Goal: Find specific page/section: Find specific page/section

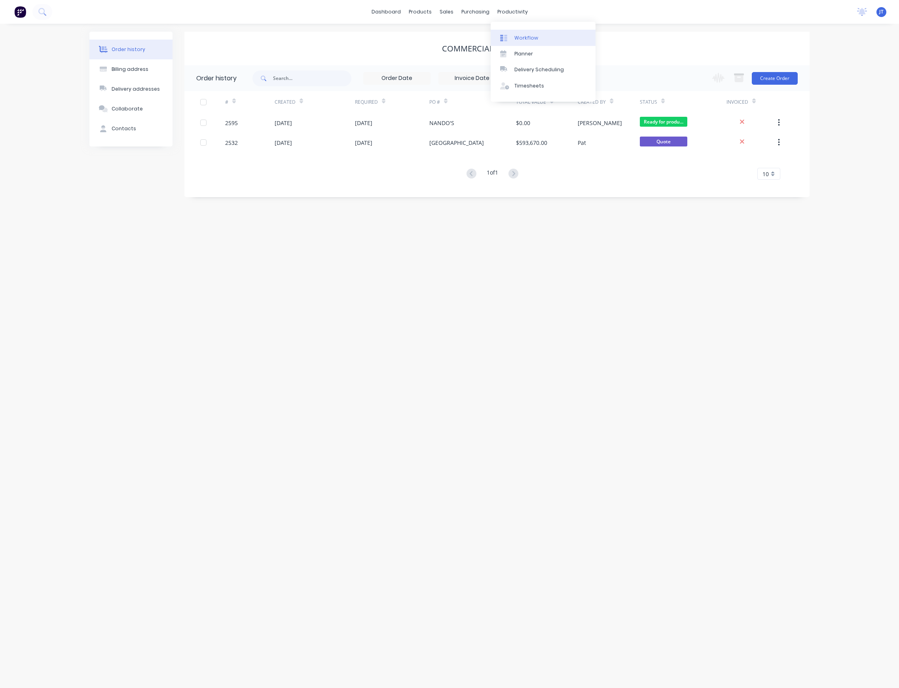
click at [533, 37] on div "Workflow" at bounding box center [526, 37] width 24 height 7
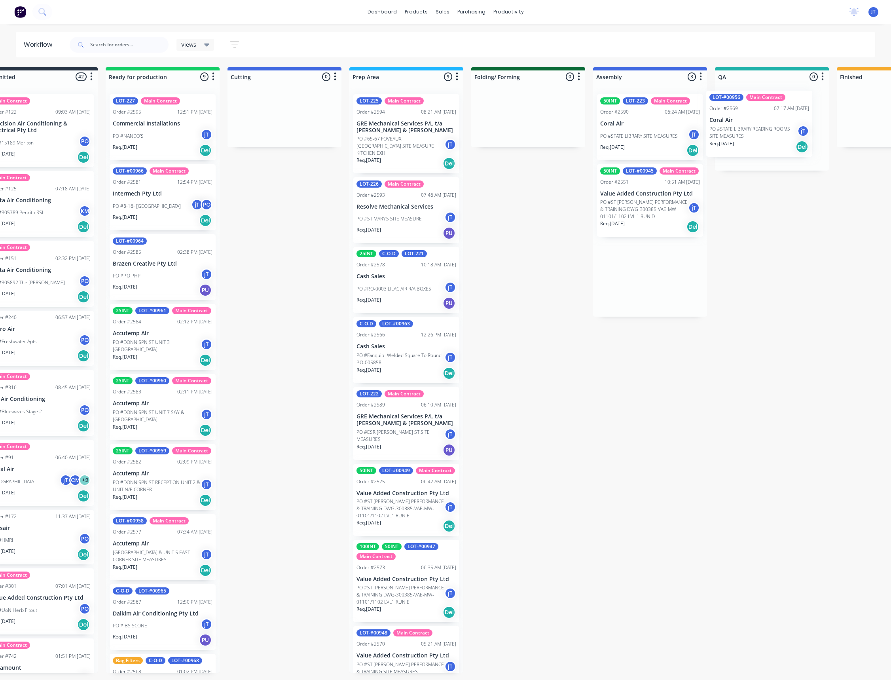
drag, startPoint x: 689, startPoint y: 131, endPoint x: 754, endPoint y: 120, distance: 66.1
click at [768, 122] on div "Submitted 42 Summaries Total order value Invoiced to date To be invoiced Main C…" at bounding box center [735, 380] width 1549 height 626
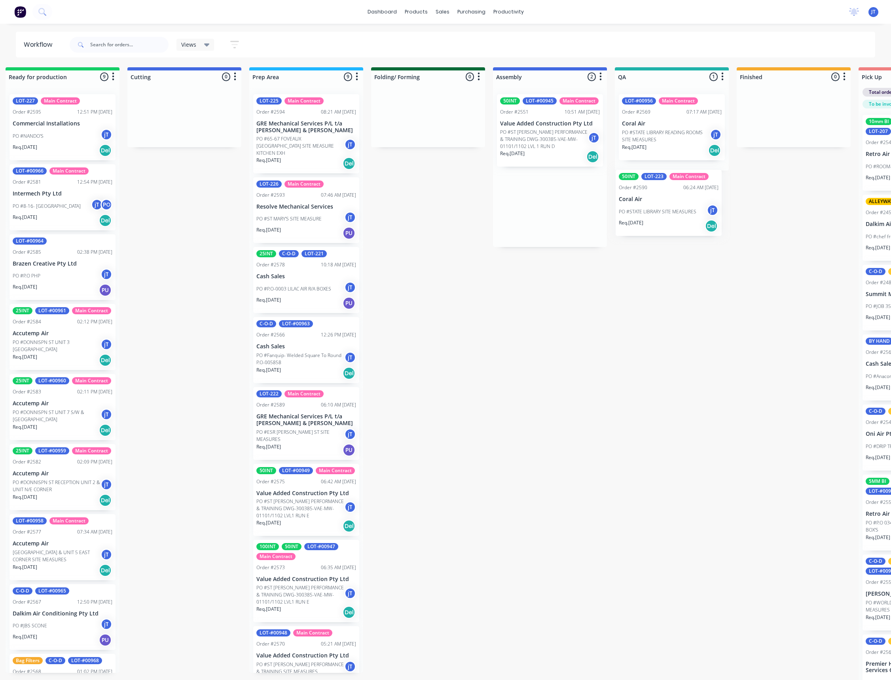
scroll to position [0, 141]
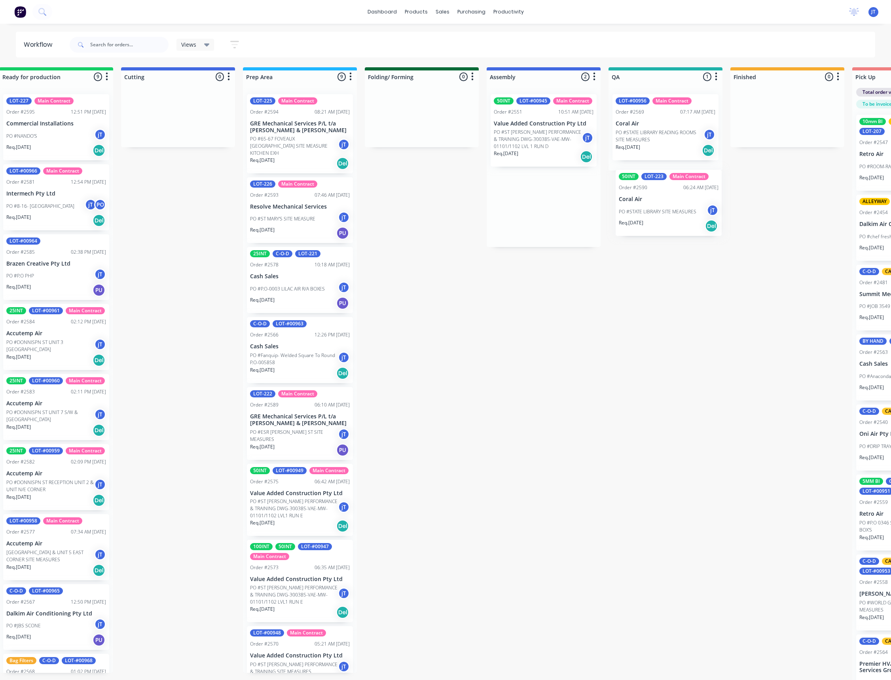
drag, startPoint x: 664, startPoint y: 130, endPoint x: 692, endPoint y: 204, distance: 79.4
click at [692, 204] on div "Submitted 42 Summaries Total order value Invoiced to date To be invoiced Main C…" at bounding box center [628, 380] width 1549 height 626
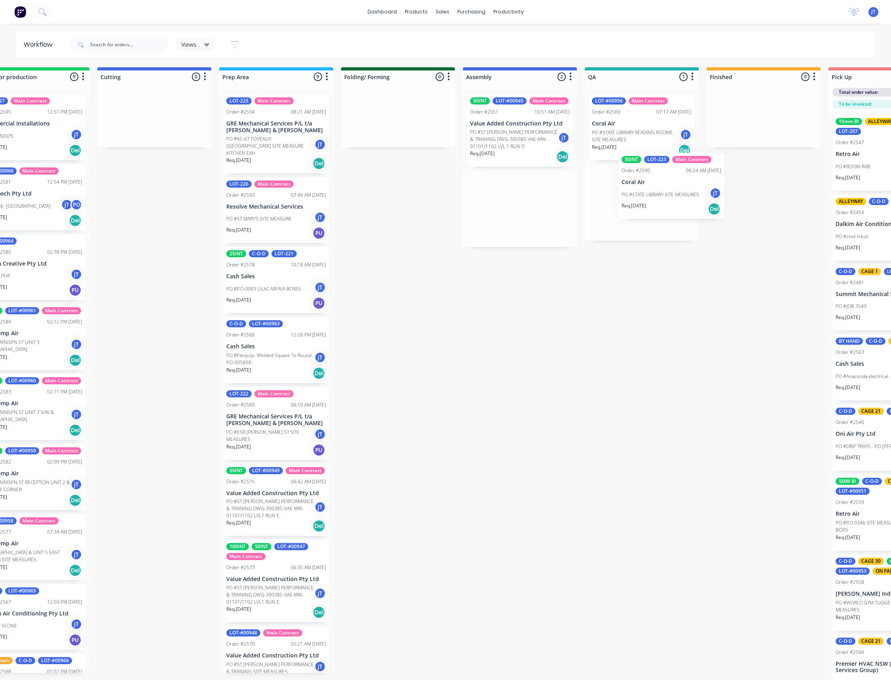
scroll to position [0, 166]
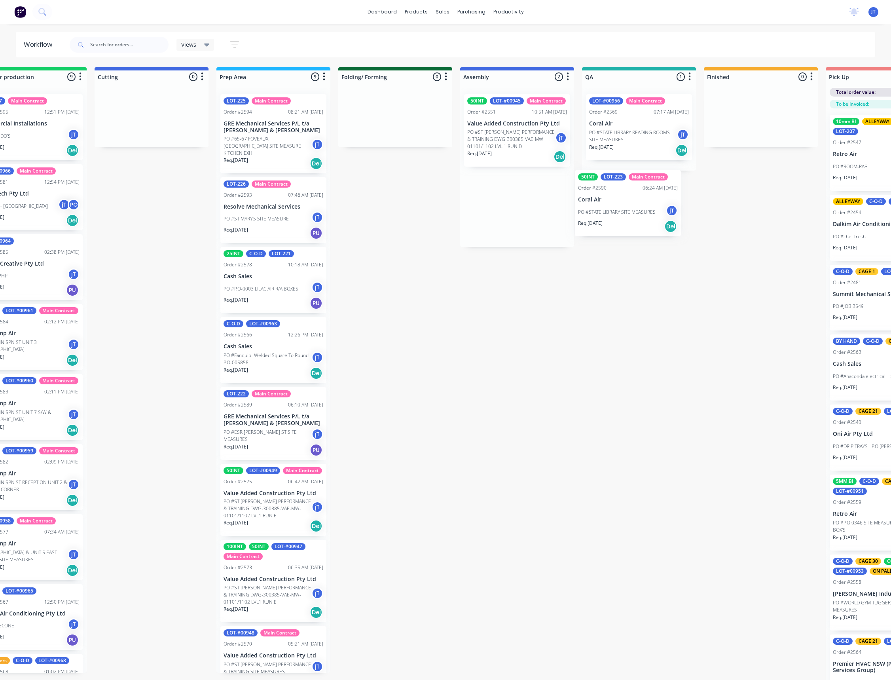
drag, startPoint x: 548, startPoint y: 131, endPoint x: 636, endPoint y: 208, distance: 116.7
click at [636, 208] on div "Submitted 42 Summaries Total order value Invoiced to date To be invoiced Main C…" at bounding box center [602, 380] width 1549 height 626
drag, startPoint x: 518, startPoint y: 127, endPoint x: 635, endPoint y: 180, distance: 128.7
click at [635, 180] on div "Submitted 42 Summaries Total order value Invoiced to date To be invoiced Main C…" at bounding box center [602, 380] width 1549 height 626
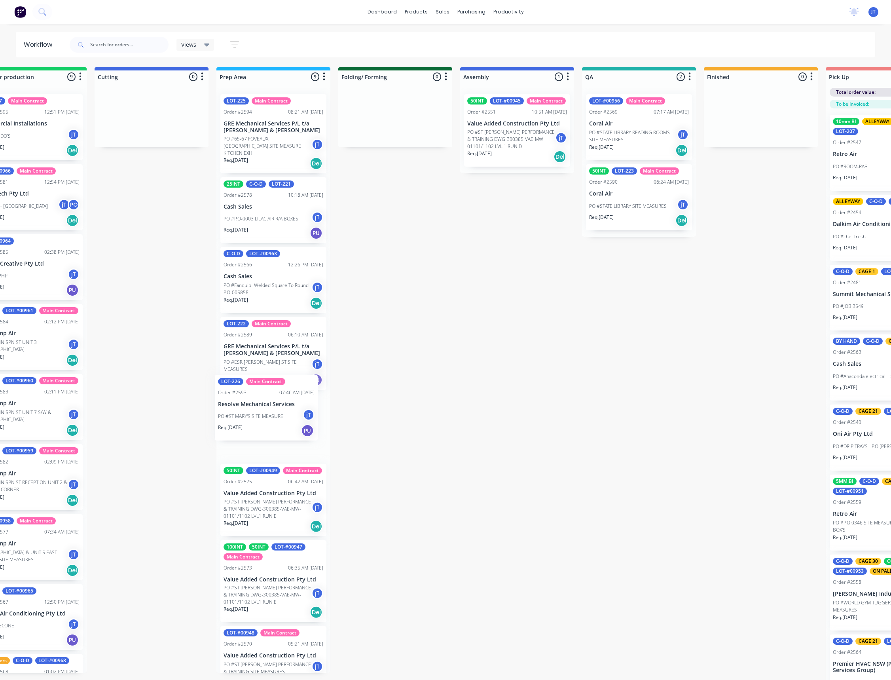
drag, startPoint x: 266, startPoint y: 203, endPoint x: 259, endPoint y: 407, distance: 203.9
click at [259, 407] on div "LOT-225 Main Contract Order #2594 08:21 AM [DATE] GRE Mechanical Services P/L t…" at bounding box center [273, 380] width 114 height 585
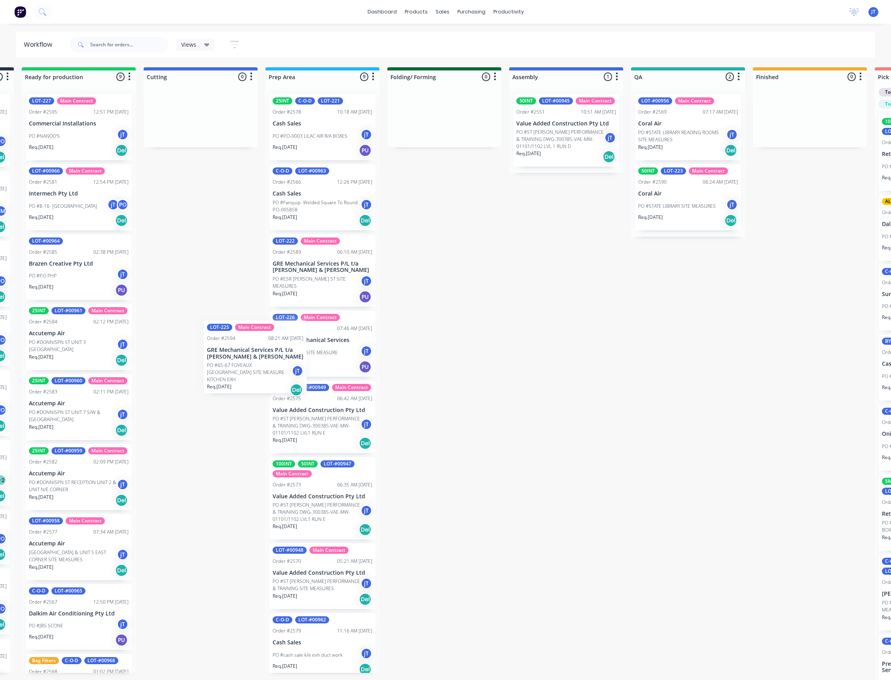
scroll to position [0, 113]
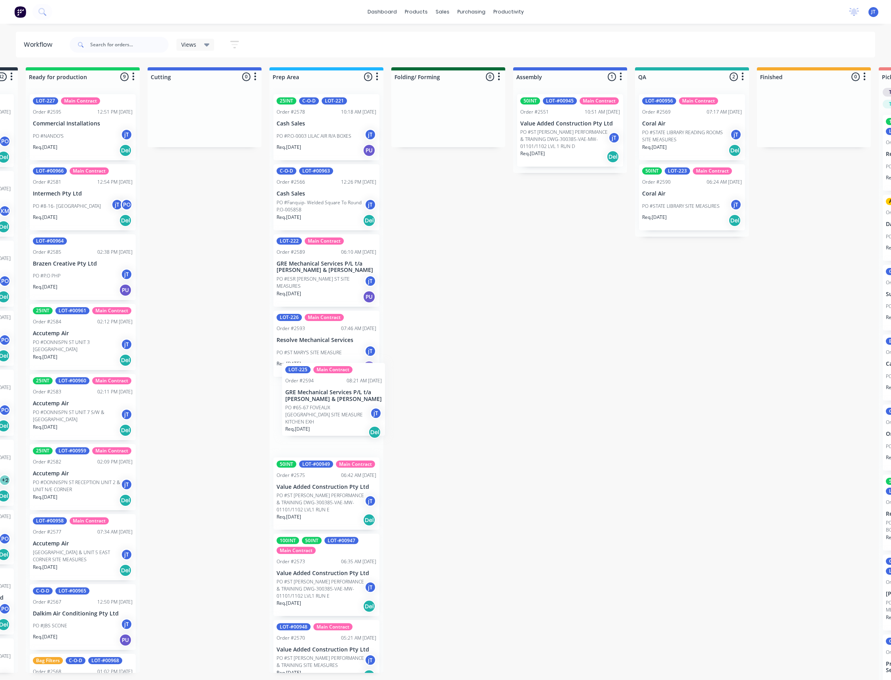
drag, startPoint x: 263, startPoint y: 134, endPoint x: 322, endPoint y: 402, distance: 275.2
click at [322, 402] on div "LOT-225 Main Contract Order #2594 08:21 AM [DATE] GRE Mechanical Services P/L t…" at bounding box center [327, 380] width 114 height 585
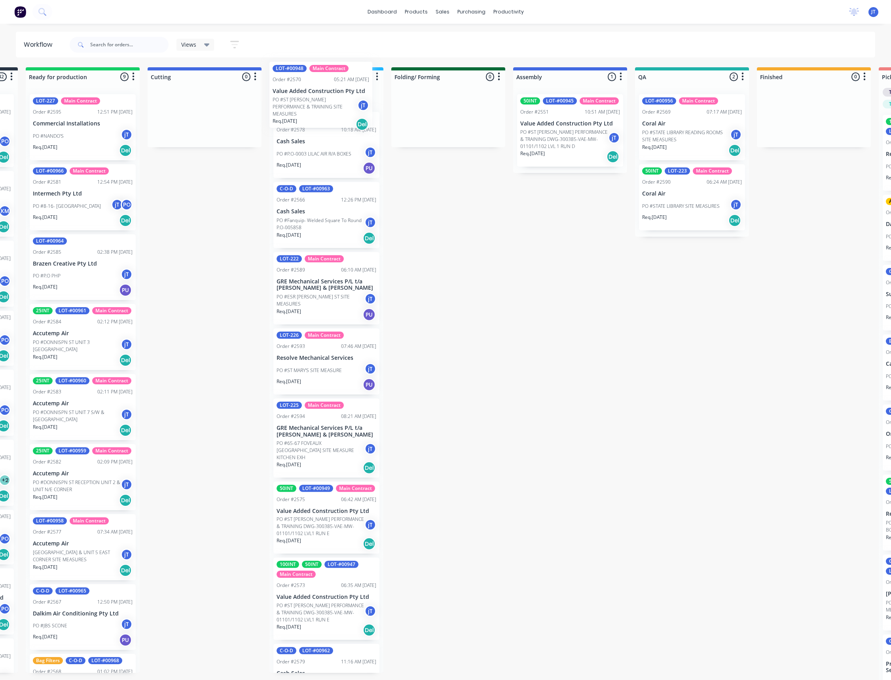
scroll to position [0, 0]
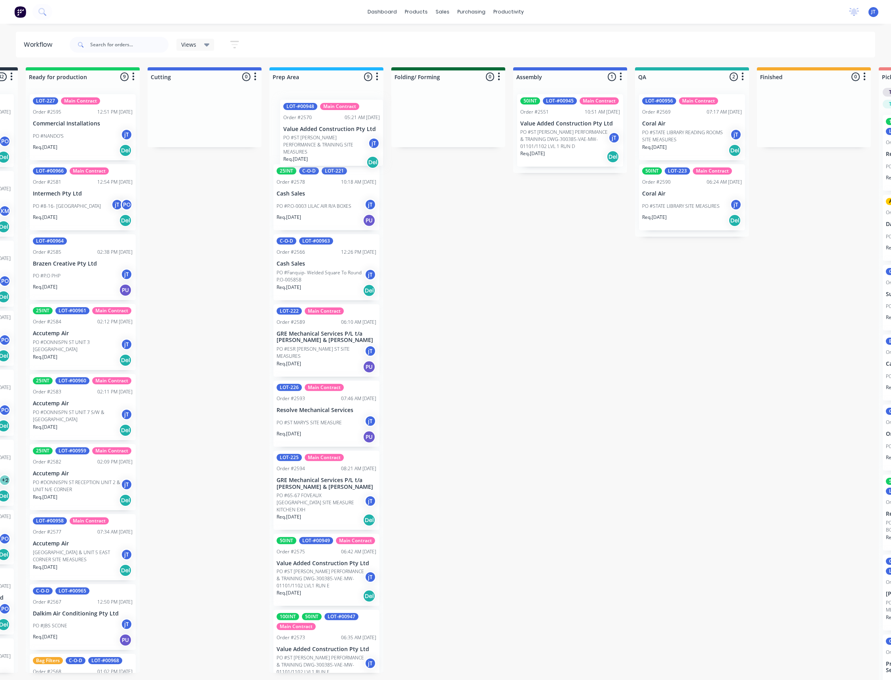
drag, startPoint x: 314, startPoint y: 588, endPoint x: 321, endPoint y: 143, distance: 444.9
click at [321, 143] on div "25INT C-O-D LOT-221 Order #2578 10:18 AM [DATE] Cash Sales PO #P.O-0003 LILAC A…" at bounding box center [327, 380] width 114 height 585
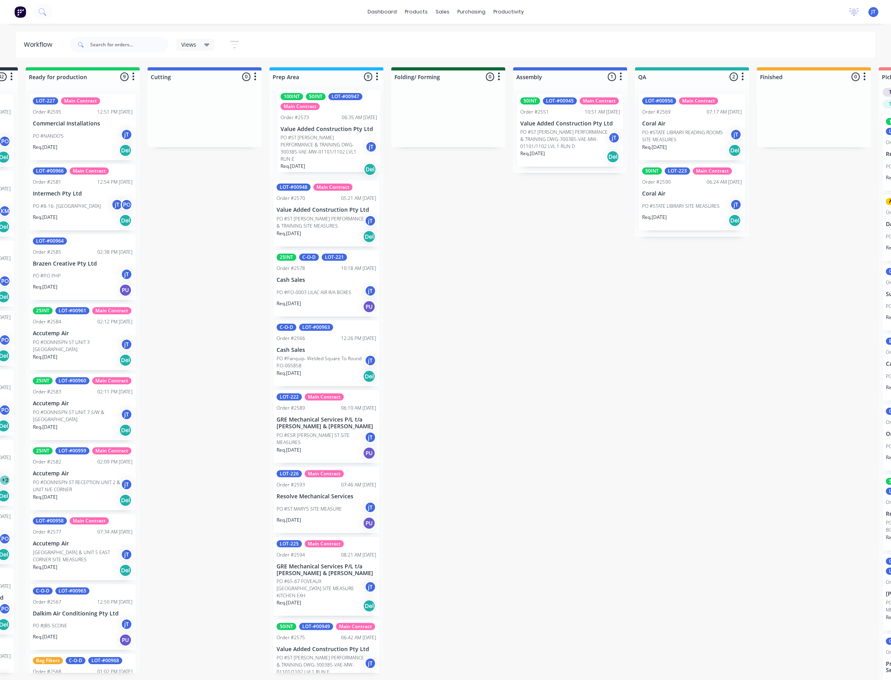
drag, startPoint x: 330, startPoint y: 592, endPoint x: 334, endPoint y: 157, distance: 435.3
click at [334, 157] on div "LOT-#00948 Main Contract Order #2570 05:21 AM [DATE] Value Added Construction P…" at bounding box center [327, 380] width 114 height 585
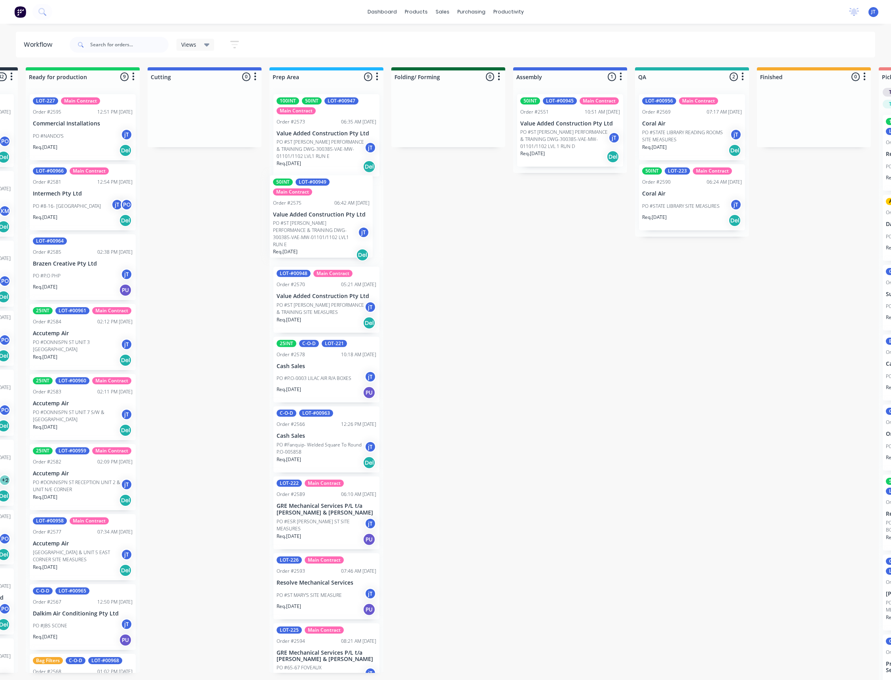
drag, startPoint x: 328, startPoint y: 583, endPoint x: 323, endPoint y: 237, distance: 345.9
click at [323, 237] on div "100INT 50INT LOT-#00947 Main Contract Order #2573 06:35 AM [DATE] Value Added C…" at bounding box center [327, 380] width 114 height 585
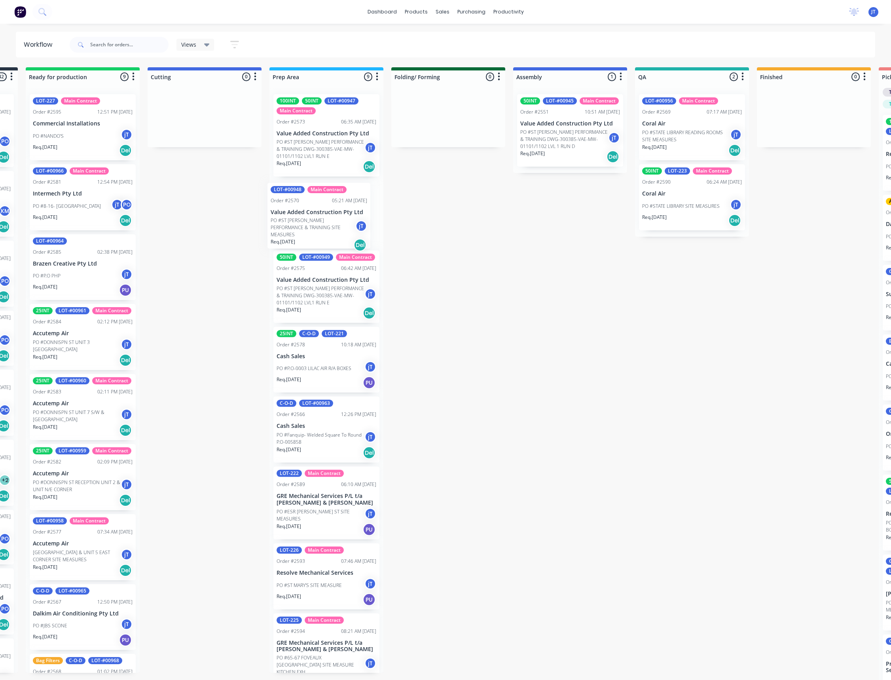
drag, startPoint x: 339, startPoint y: 309, endPoint x: 333, endPoint y: 222, distance: 86.8
click at [333, 222] on div "100INT 50INT LOT-#00947 Main Contract Order #2573 06:35 AM [DATE] Value Added C…" at bounding box center [327, 380] width 114 height 585
